Goal: Transaction & Acquisition: Purchase product/service

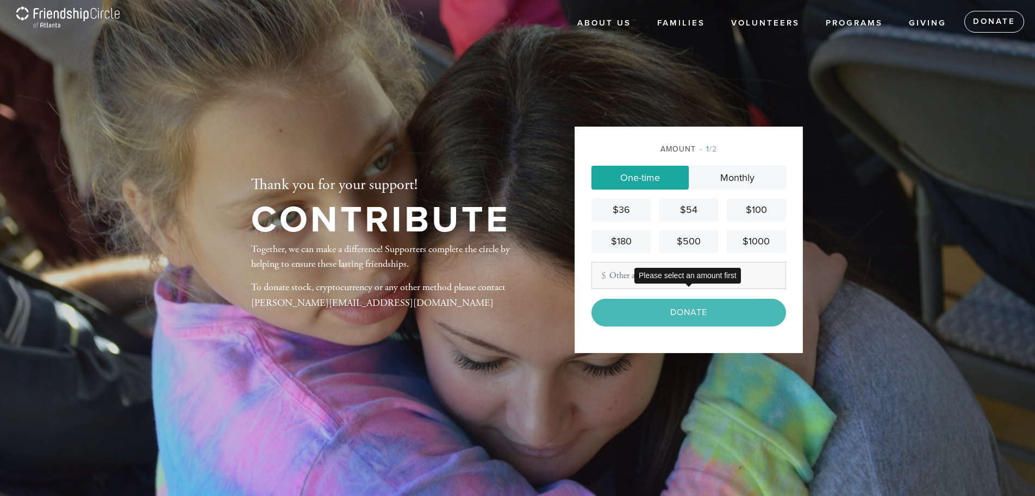
click at [671, 314] on div "Donate" at bounding box center [688, 312] width 195 height 27
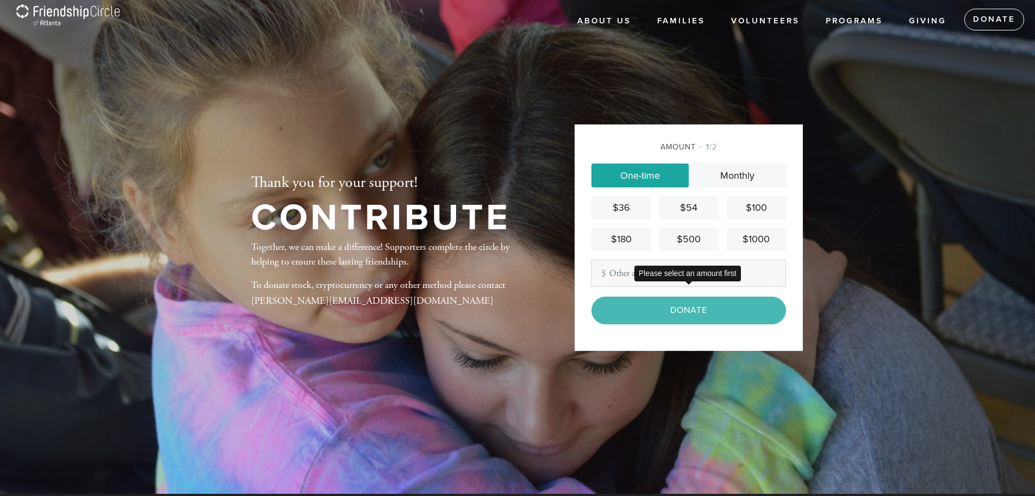
scroll to position [3, 0]
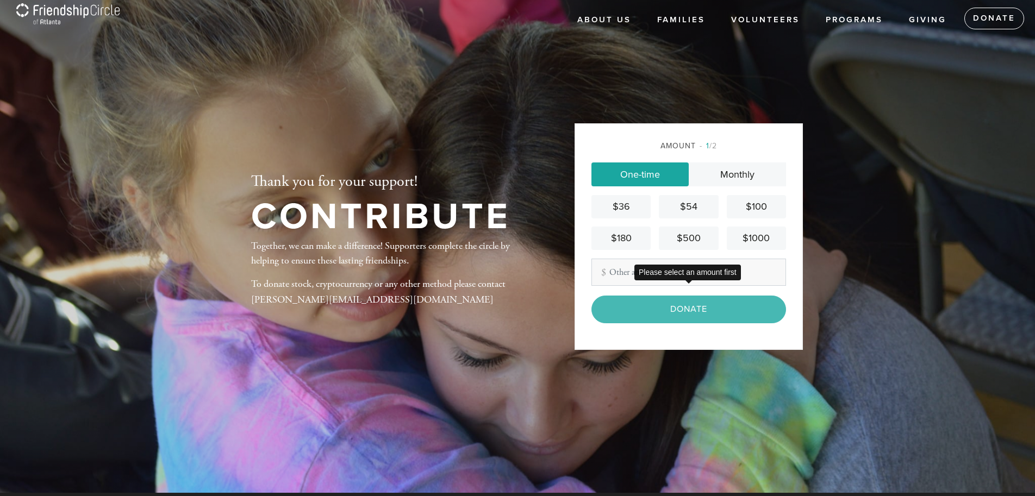
drag, startPoint x: 693, startPoint y: 308, endPoint x: 710, endPoint y: 296, distance: 20.7
click at [694, 308] on div "Donate" at bounding box center [688, 309] width 195 height 27
drag, startPoint x: 623, startPoint y: 233, endPoint x: 637, endPoint y: 234, distance: 14.2
click at [623, 233] on div "$180" at bounding box center [621, 238] width 51 height 15
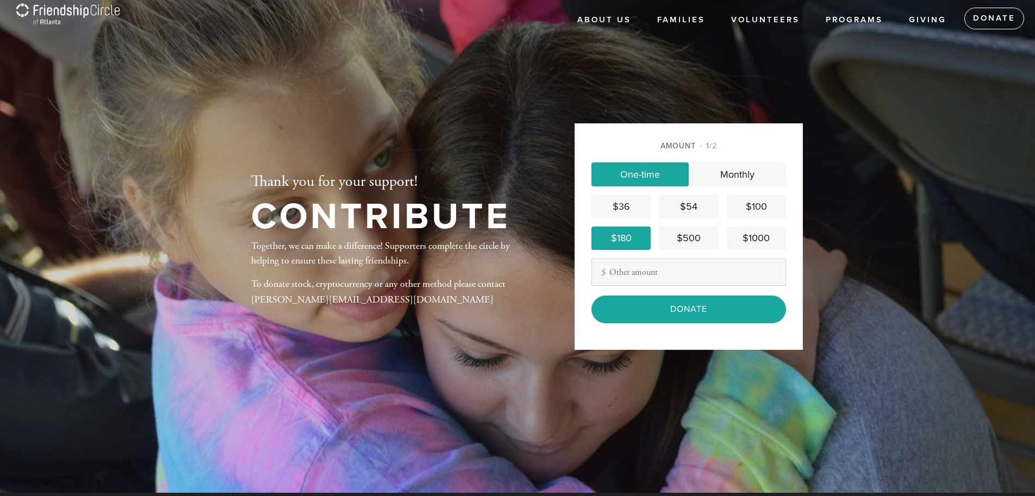
click at [687, 307] on input "Donate" at bounding box center [688, 309] width 195 height 27
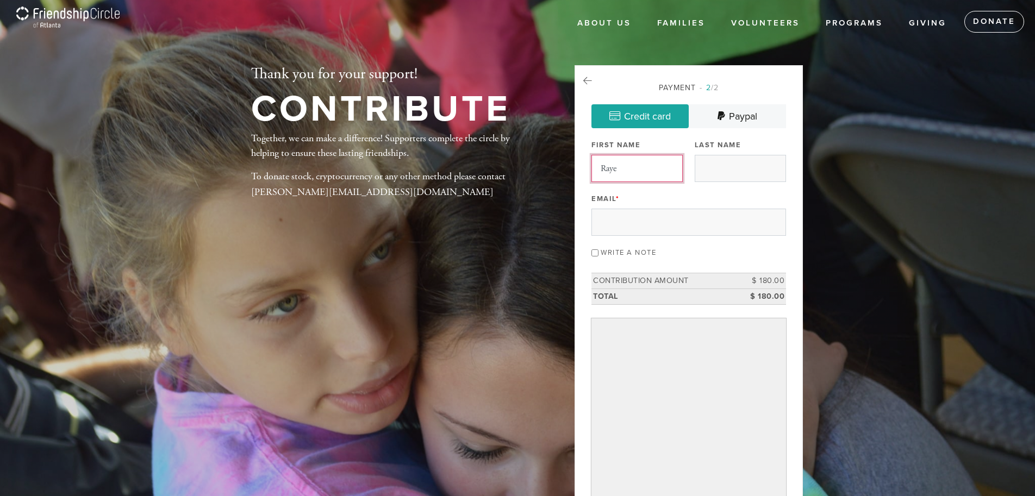
type input "Raye"
type input "Gray"
type input "rayeidagray@icloud.com"
click at [589, 77] on icon at bounding box center [587, 81] width 9 height 10
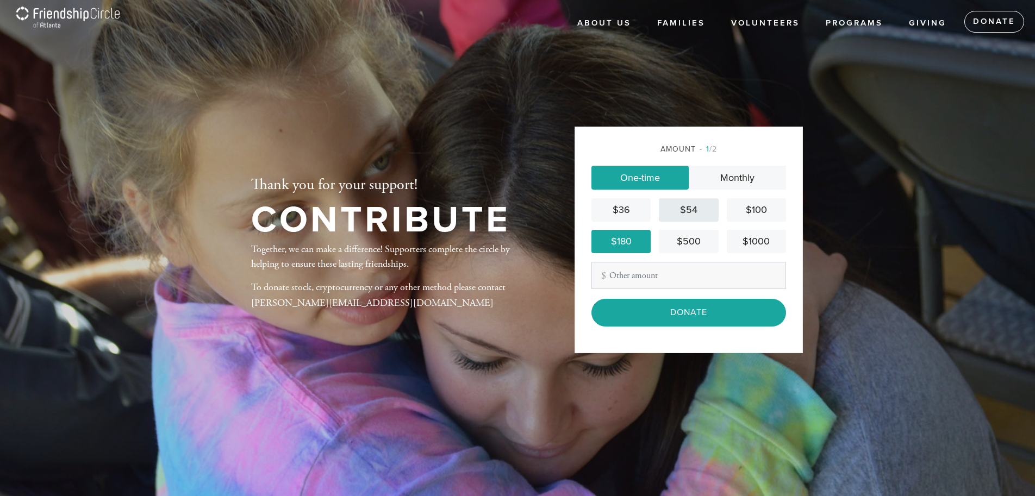
click at [695, 207] on div "$54" at bounding box center [688, 210] width 51 height 15
click at [668, 309] on input "Donate" at bounding box center [688, 312] width 195 height 27
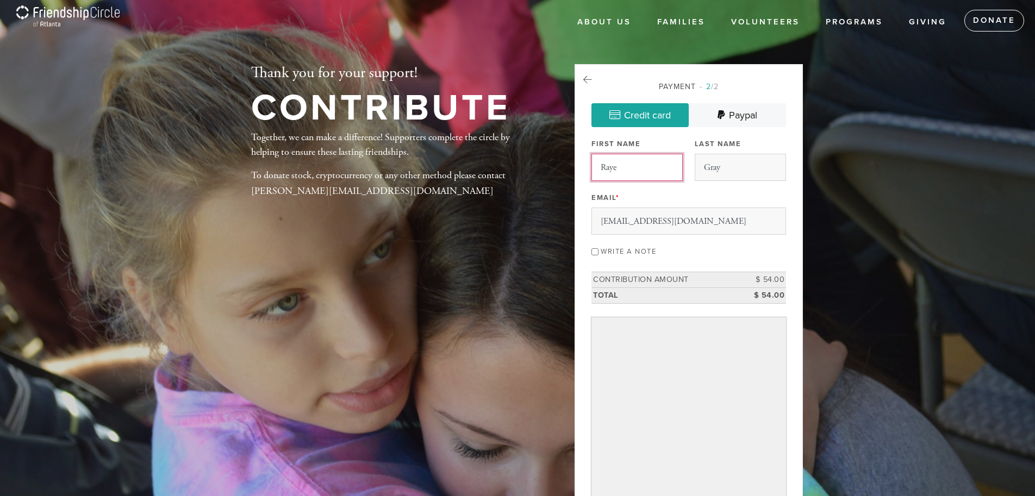
scroll to position [1, 0]
drag, startPoint x: 595, startPoint y: 252, endPoint x: 601, endPoint y: 252, distance: 5.5
click at [595, 252] on input "Write a note" at bounding box center [594, 251] width 7 height 7
checkbox input "true"
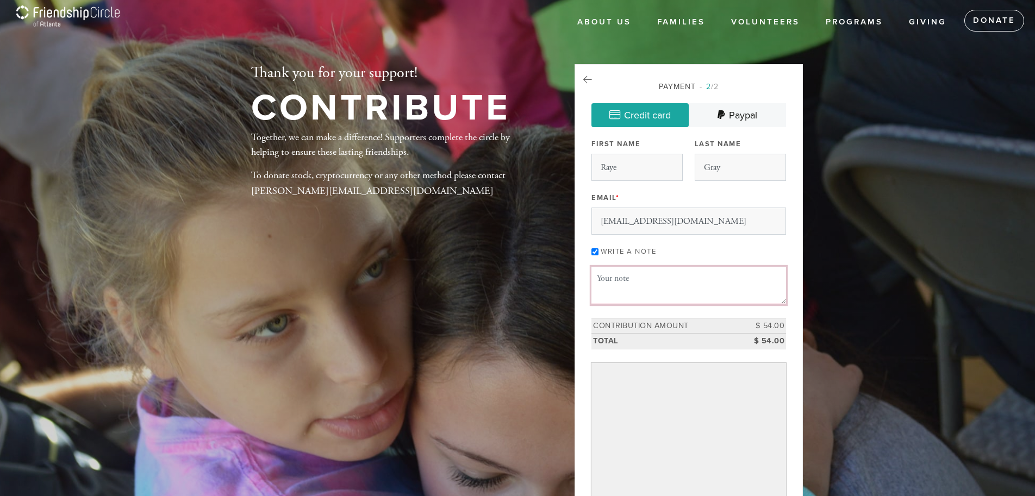
click at [630, 293] on textarea "Message or dedication" at bounding box center [688, 285] width 195 height 37
type textarea "In memory of A. Albert Berger and Joyce Prystowsky Berger, Rachel Gray's grandp…"
click at [586, 78] on icon at bounding box center [587, 80] width 9 height 10
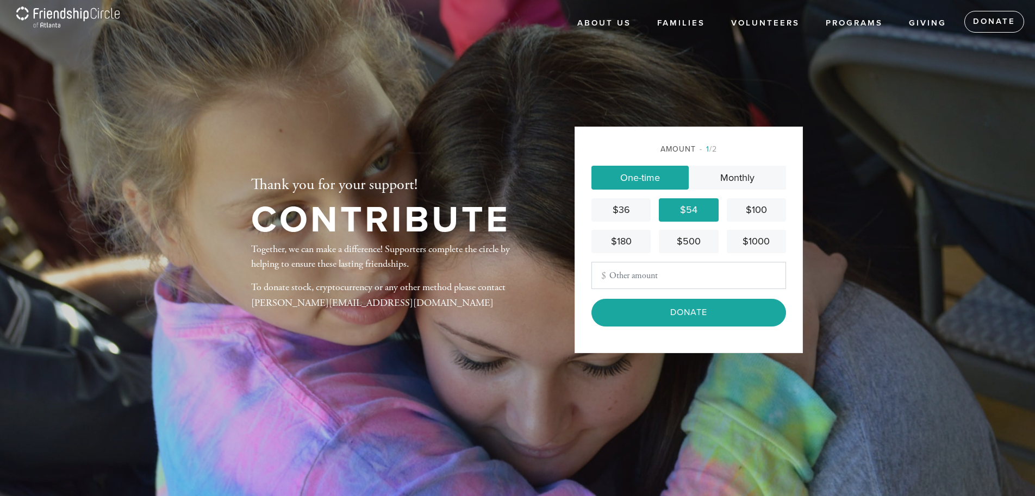
click at [636, 264] on input "Other Amount" at bounding box center [688, 275] width 195 height 27
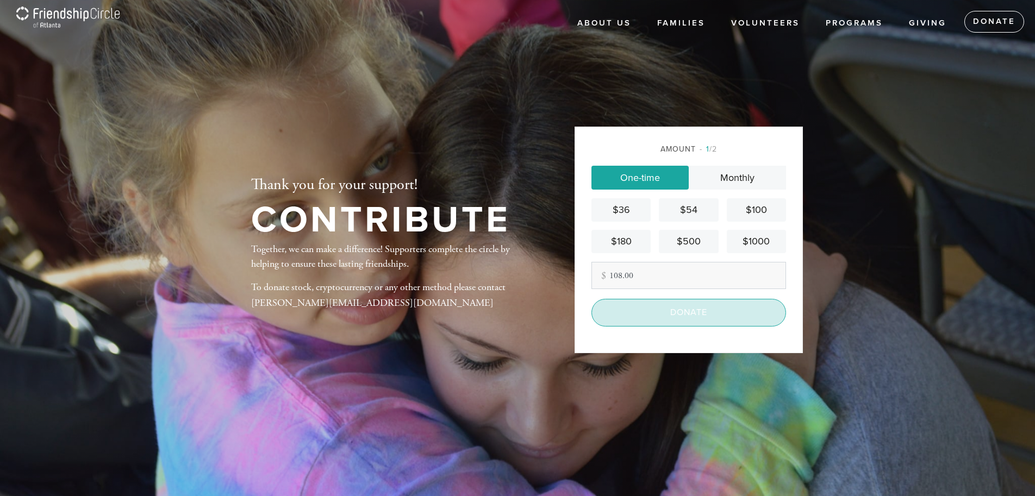
type input "108.00"
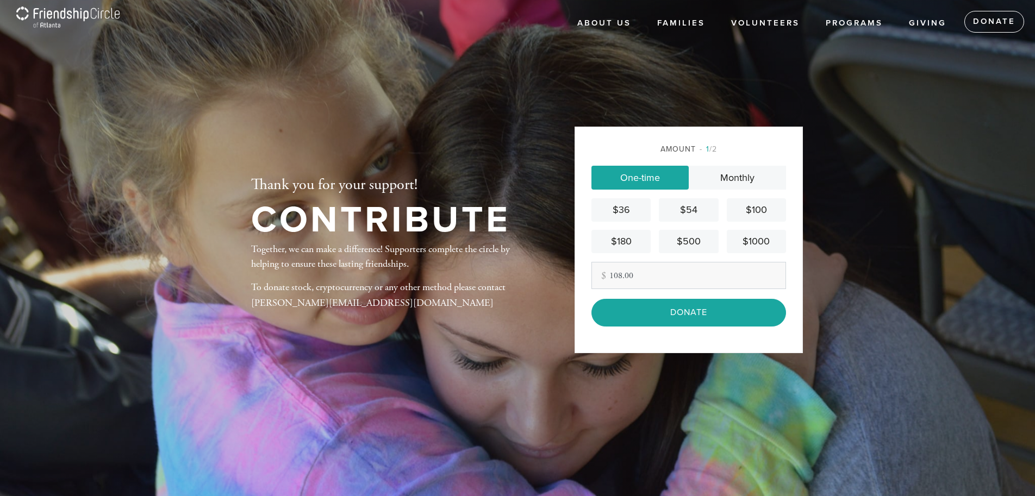
scroll to position [3, 0]
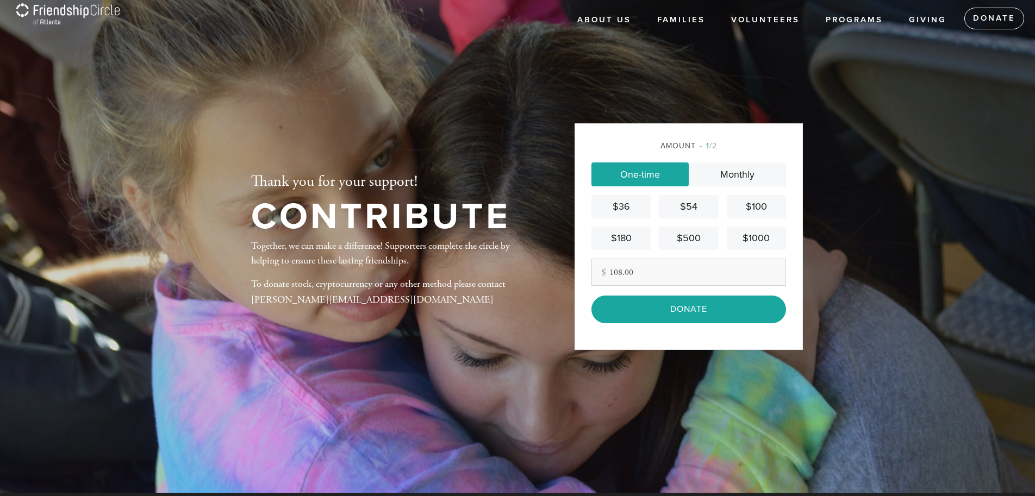
click at [701, 323] on input "Donate" at bounding box center [688, 309] width 195 height 27
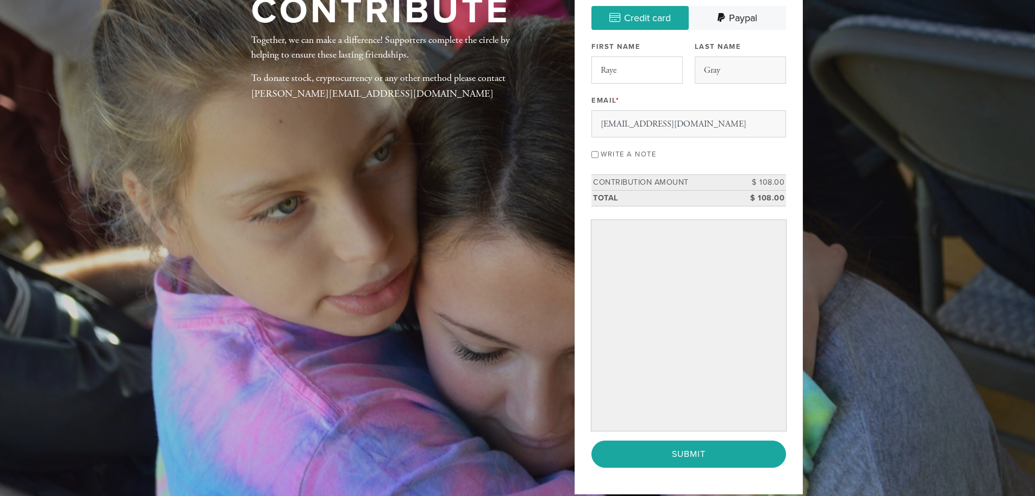
scroll to position [101, 0]
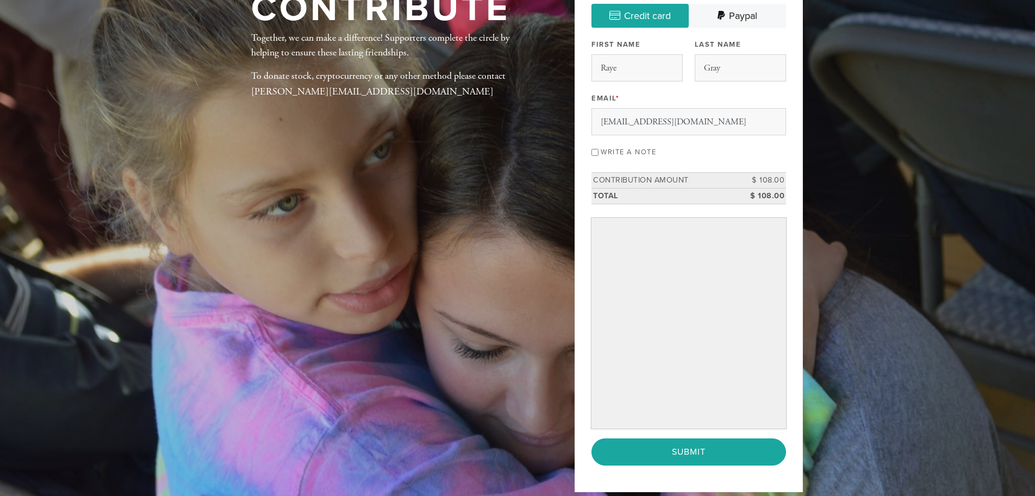
click at [593, 152] on input "Write a note" at bounding box center [594, 152] width 7 height 7
checkbox input "true"
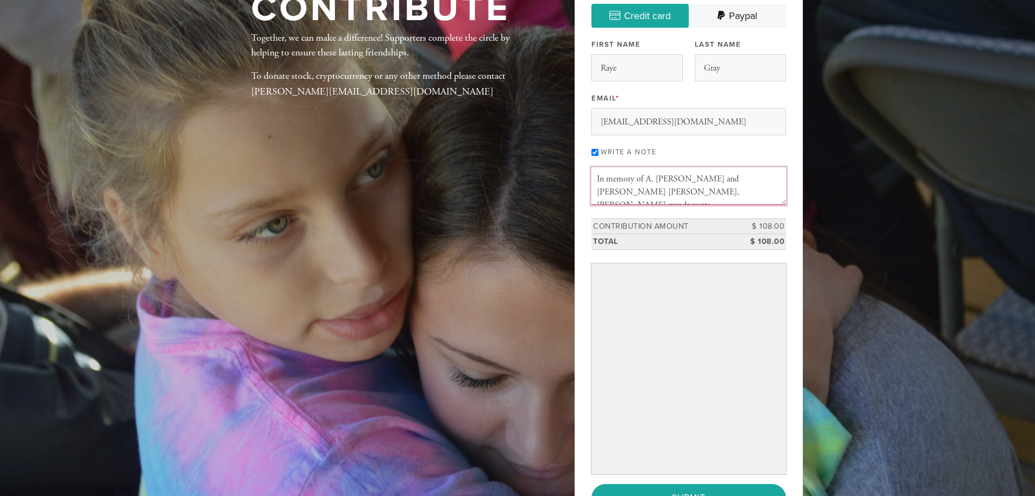
drag, startPoint x: 717, startPoint y: 179, endPoint x: 643, endPoint y: 180, distance: 73.9
click at [643, 180] on textarea "In memory of A. Albert Berger and Joyce Prystowsky Berger, Rachel Gray's grandp…" at bounding box center [688, 185] width 195 height 37
click at [725, 181] on textarea "In memory of A. Albert Berger and Joyce Prystowsky Berger, Rachel Gray's grandp…" at bounding box center [688, 185] width 195 height 37
click at [596, 177] on textarea "In memory of A. Albert Berger and Joyce Prystowsky Berger, Rachel Gray's grandp…" at bounding box center [688, 185] width 195 height 37
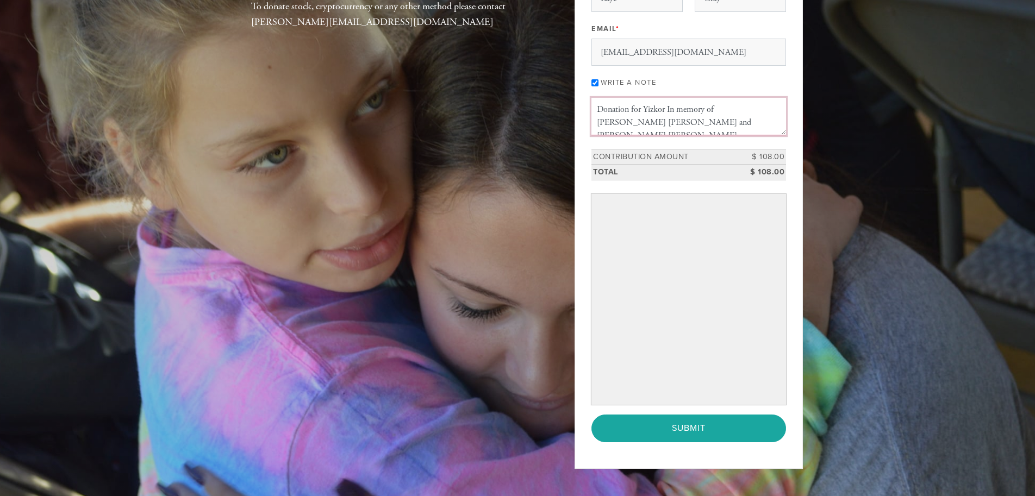
scroll to position [202, 0]
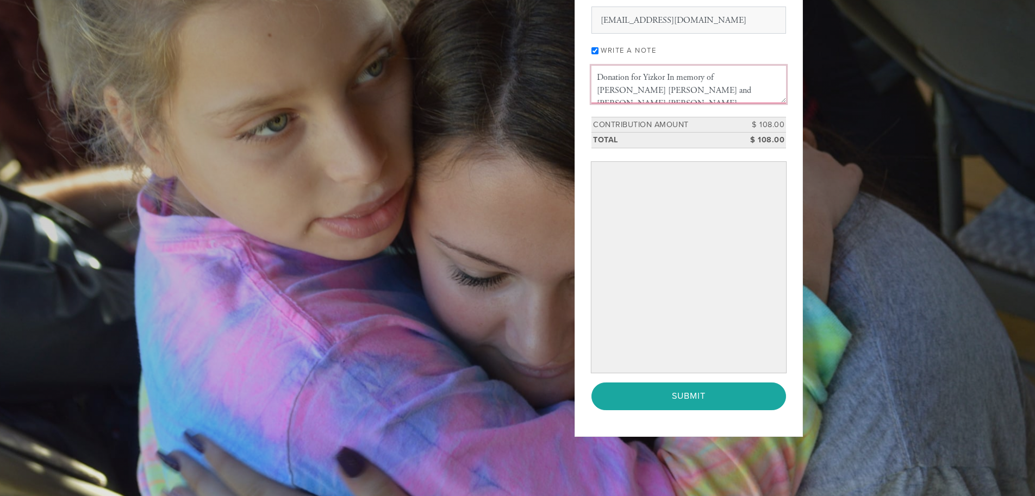
type textarea "Donation for Yizkor In memory of Joyce Prystowsky Berger and A. Albert Berger, …"
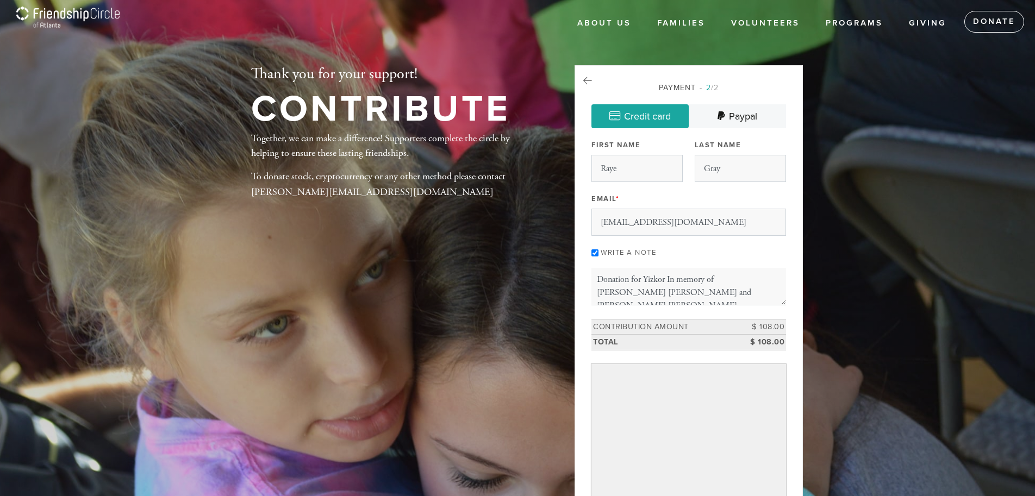
scroll to position [0, 0]
click at [586, 78] on icon at bounding box center [587, 81] width 9 height 10
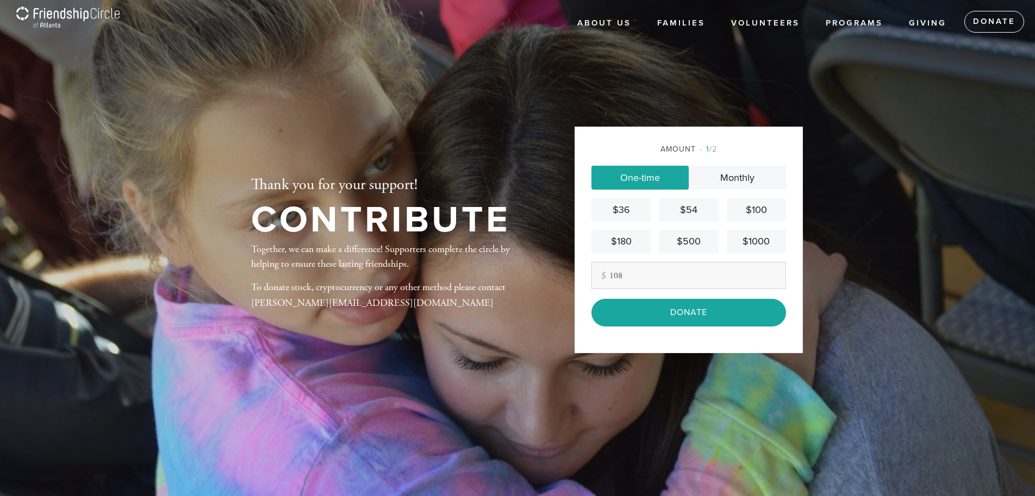
click at [629, 237] on div "$180" at bounding box center [621, 241] width 51 height 15
click at [724, 313] on input "Donate" at bounding box center [688, 312] width 195 height 27
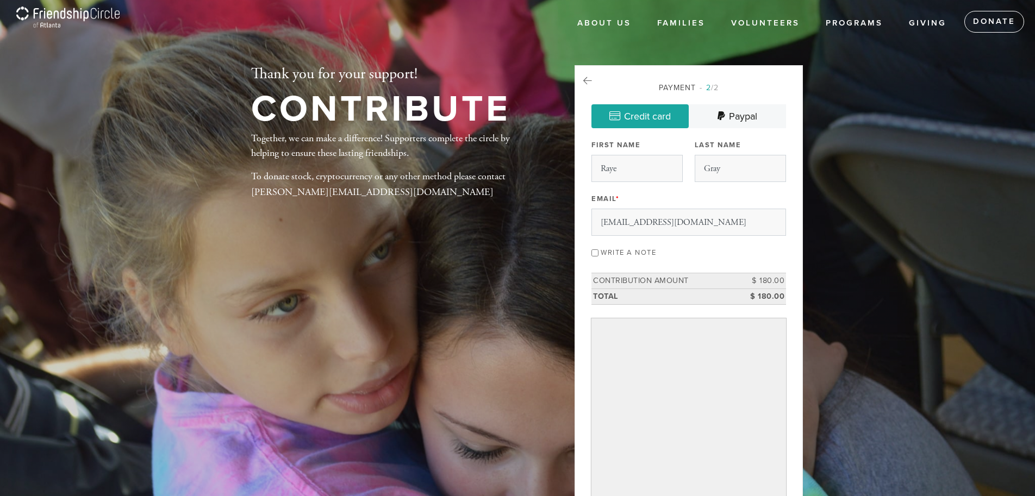
click at [597, 251] on input "Write a note" at bounding box center [594, 252] width 7 height 7
checkbox input "true"
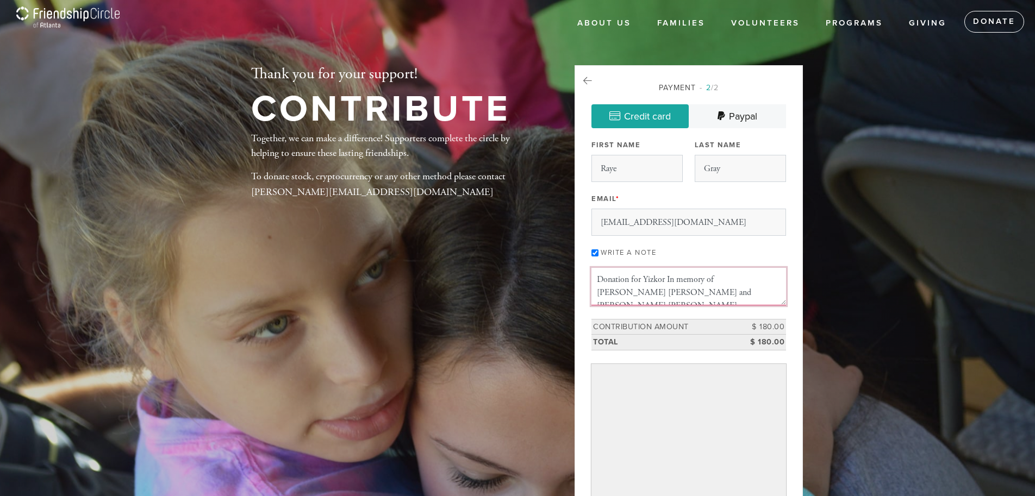
click at [745, 295] on textarea "Donation for Yizkor In memory of Joyce Prystowsky Berger and A. Albert Berger, …" at bounding box center [688, 286] width 195 height 37
type textarea "Donation for Yizkor In memory of Joyce Prystowsky Berger and A. Albert Berger, …"
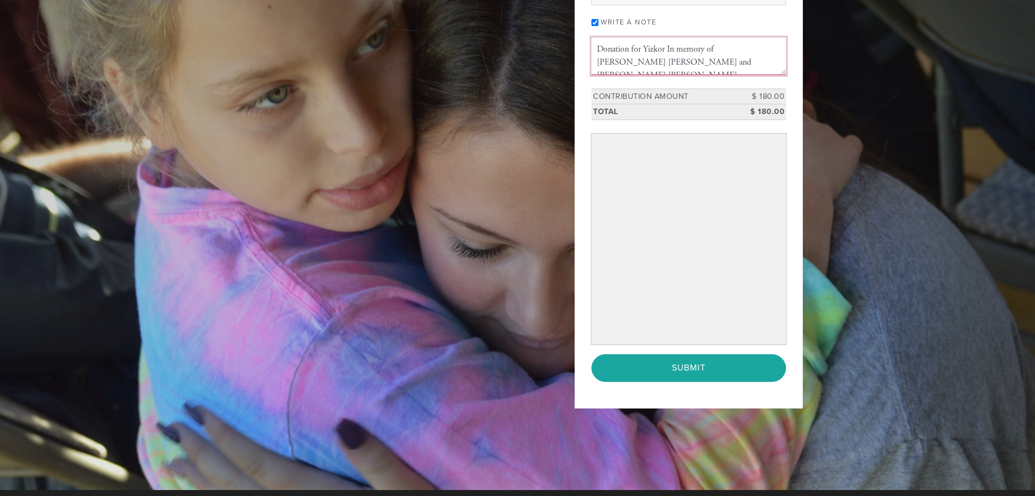
scroll to position [262, 0]
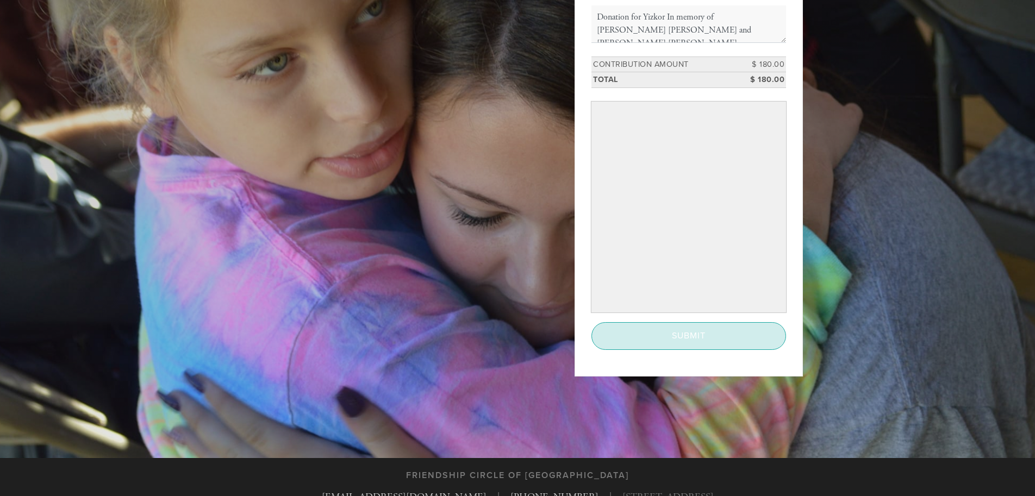
click at [691, 328] on input "Submit" at bounding box center [688, 335] width 195 height 27
